Goal: Information Seeking & Learning: Learn about a topic

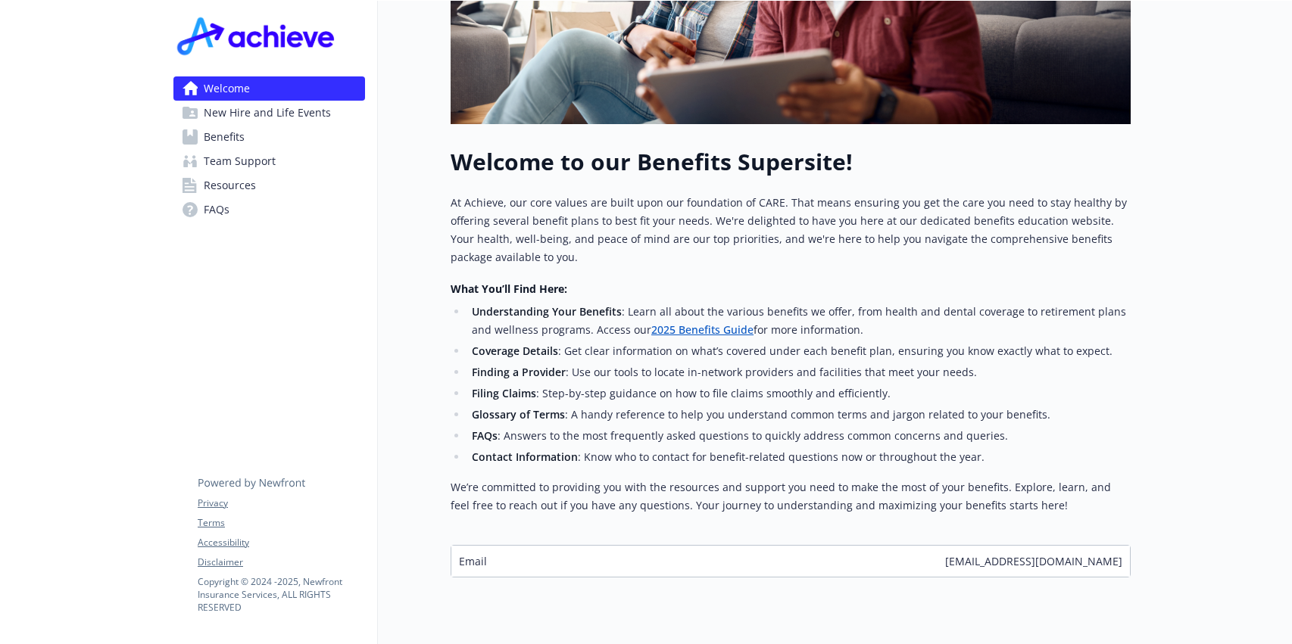
scroll to position [437, 0]
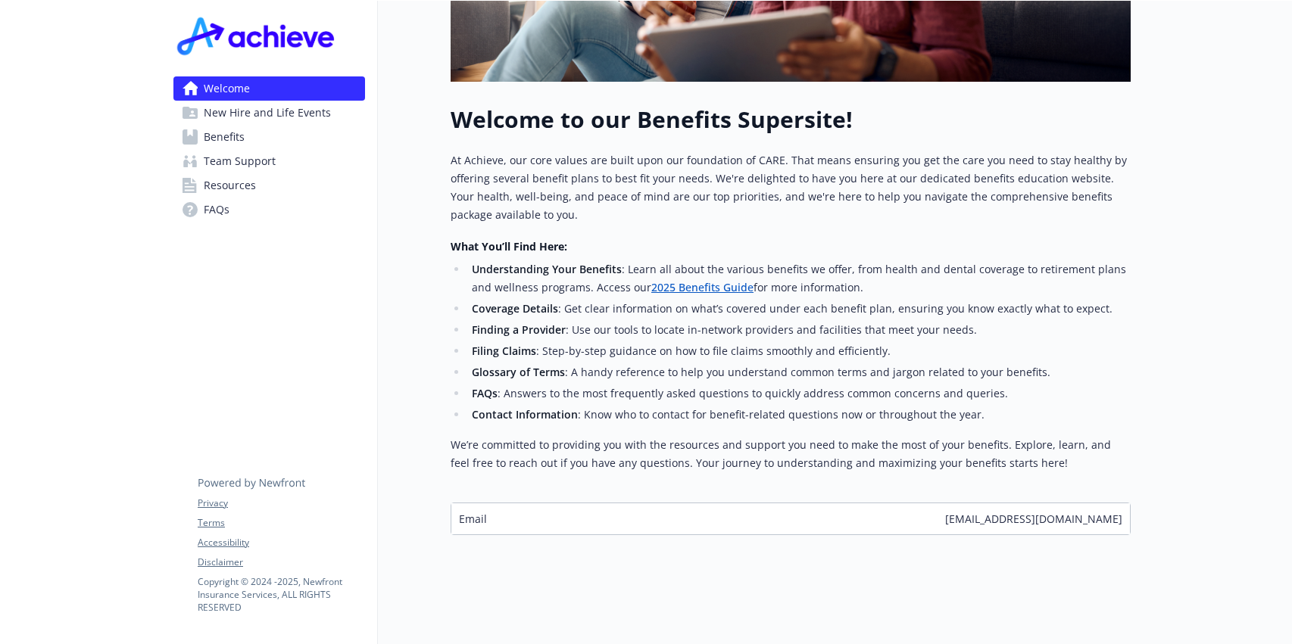
click at [254, 112] on span "New Hire and Life Events" at bounding box center [267, 113] width 127 height 24
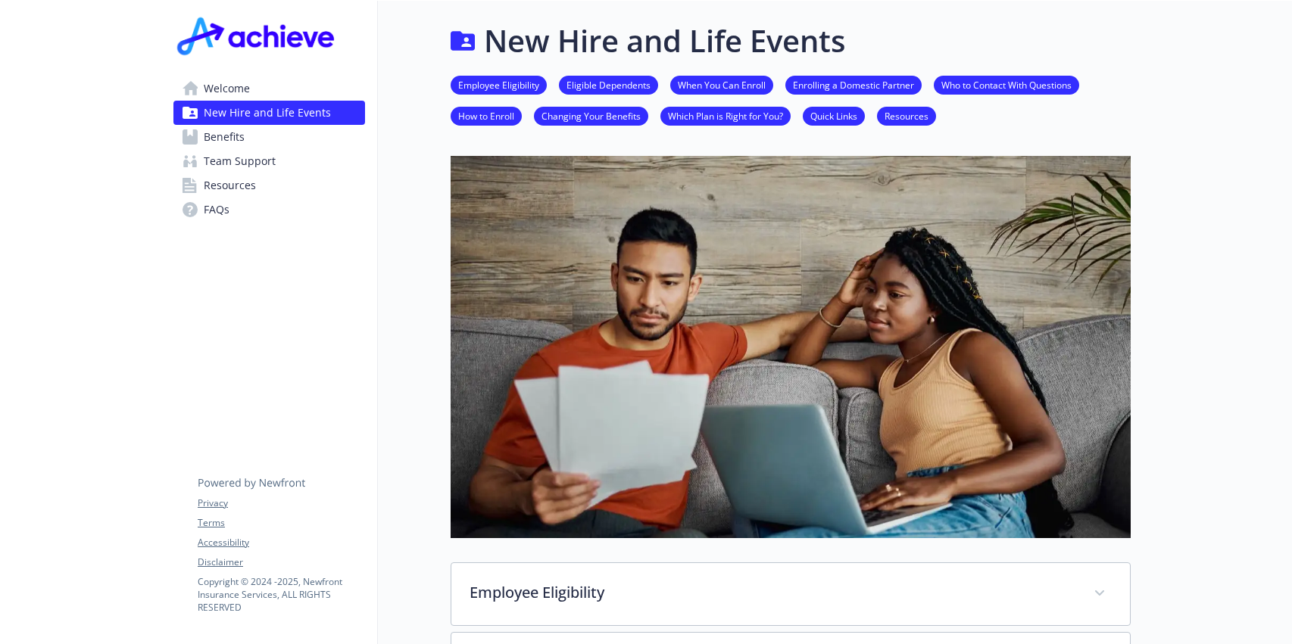
scroll to position [437, 0]
